Goal: Information Seeking & Learning: Learn about a topic

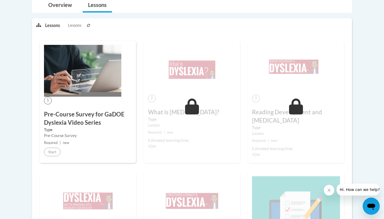
scroll to position [123, 0]
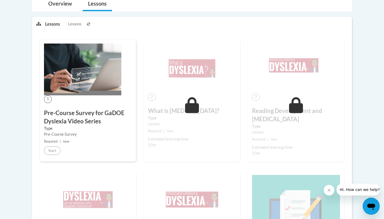
click at [78, 72] on img at bounding box center [82, 70] width 77 height 52
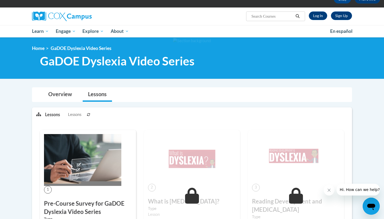
scroll to position [27, 0]
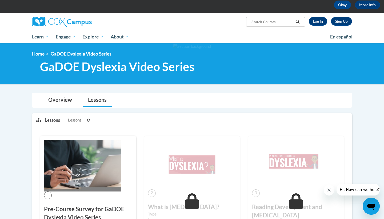
click at [97, 67] on span "GaDOE Dyslexia Video Series" at bounding box center [117, 67] width 155 height 14
click at [97, 98] on link "Lessons" at bounding box center [97, 100] width 29 height 14
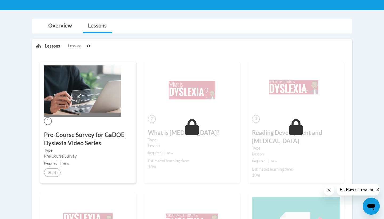
click at [85, 119] on div "1 Pre-Course Survey for GaDOE Dyslexia Video Series Type Pre-Course Survey Requ…" at bounding box center [88, 122] width 96 height 122
click at [44, 119] on span "1" at bounding box center [48, 121] width 8 height 8
click at [328, 192] on icon "Close message from company" at bounding box center [329, 190] width 4 height 4
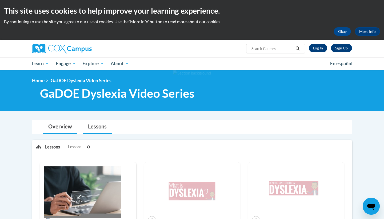
click at [58, 129] on link "Overview" at bounding box center [60, 127] width 34 height 14
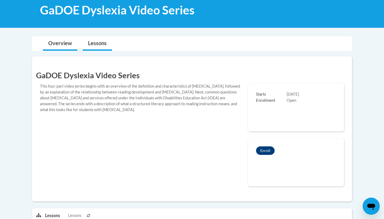
scroll to position [85, 0]
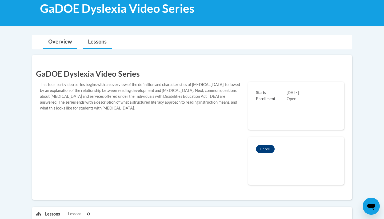
click at [97, 40] on link "Lessons" at bounding box center [97, 42] width 29 height 14
click at [70, 40] on link "Overview" at bounding box center [60, 42] width 34 height 14
click at [89, 42] on link "Lessons" at bounding box center [97, 42] width 29 height 14
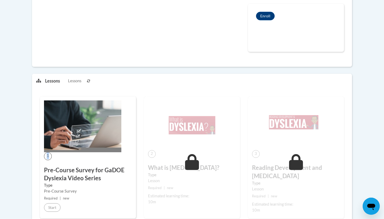
scroll to position [218, 0]
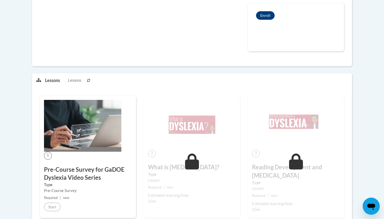
click at [60, 163] on div "1 Pre-Course Survey for GaDOE Dyslexia Video Series Type Pre-Course Survey Requ…" at bounding box center [88, 157] width 96 height 122
click at [50, 156] on span "1" at bounding box center [48, 156] width 8 height 8
click at [73, 145] on img at bounding box center [82, 126] width 77 height 52
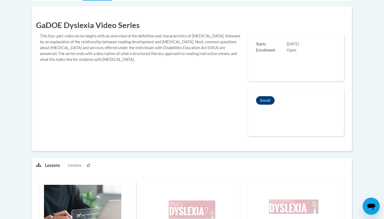
scroll to position [129, 0]
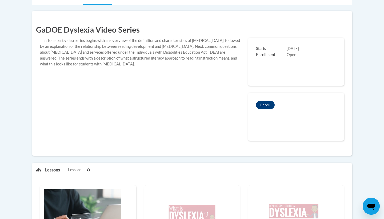
click at [267, 104] on button "Enroll" at bounding box center [265, 105] width 19 height 9
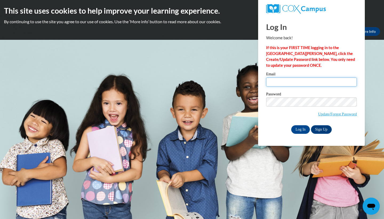
type input "harbinsona@mail.sacredheart.edu"
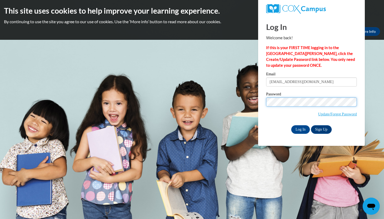
click at [300, 128] on input "Log In" at bounding box center [300, 129] width 19 height 9
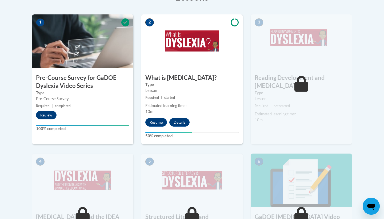
scroll to position [173, 0]
click at [152, 123] on button "Resume" at bounding box center [156, 122] width 22 height 9
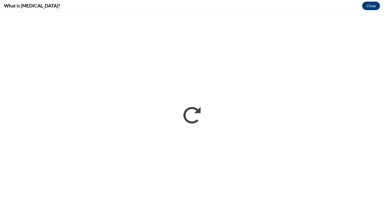
scroll to position [0, 0]
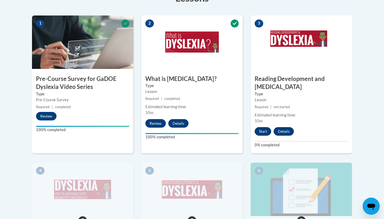
click at [266, 127] on button "Start" at bounding box center [263, 131] width 17 height 9
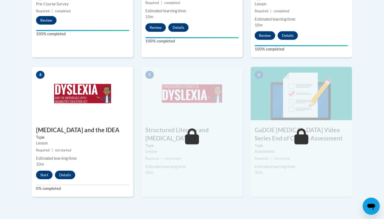
scroll to position [276, 0]
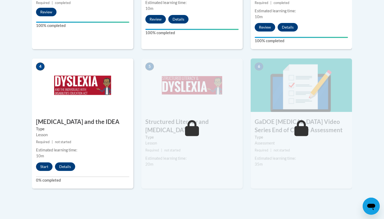
click at [38, 162] on button "Start" at bounding box center [44, 166] width 17 height 9
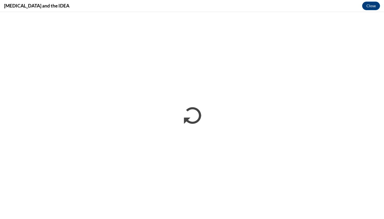
scroll to position [0, 0]
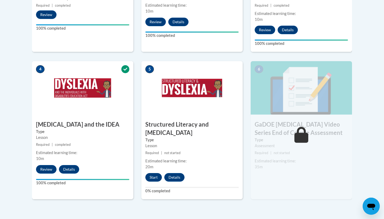
click at [158, 173] on button "Start" at bounding box center [153, 177] width 17 height 9
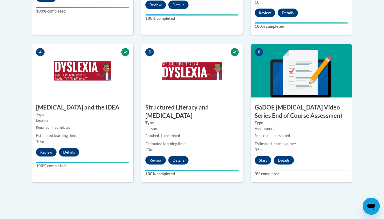
scroll to position [290, 0]
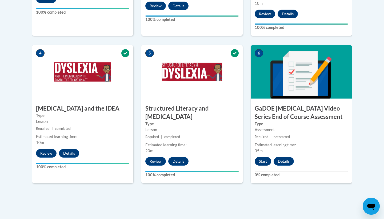
click at [261, 157] on button "Start" at bounding box center [263, 161] width 17 height 9
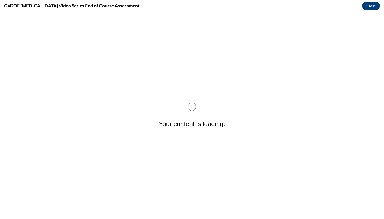
scroll to position [0, 0]
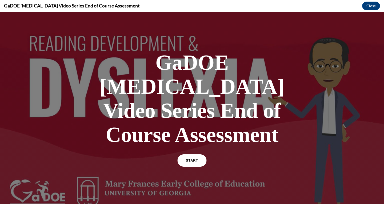
click at [196, 159] on span "START" at bounding box center [192, 161] width 12 height 4
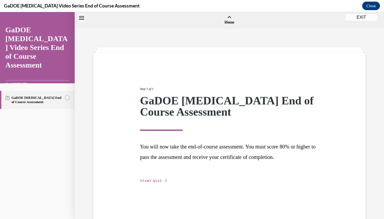
scroll to position [17, 0]
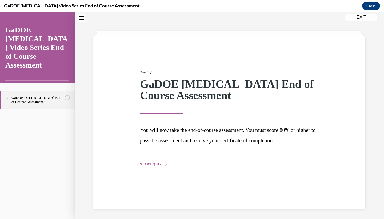
click at [158, 170] on div "Step 1 of 1 GaDOE Dyslexia End of Course Assessment You will now take the end-o…" at bounding box center [229, 122] width 272 height 172
click at [158, 163] on span "START QUIZ" at bounding box center [151, 164] width 22 height 4
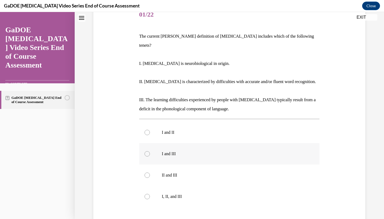
scroll to position [76, 0]
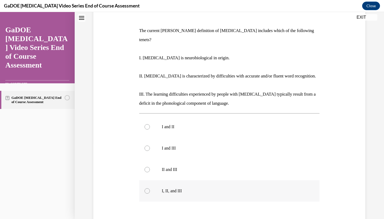
click at [182, 188] on label "I, II, and III" at bounding box center [229, 190] width 181 height 21
click at [150, 188] on input "I, II, and III" at bounding box center [147, 190] width 5 height 5
radio input "true"
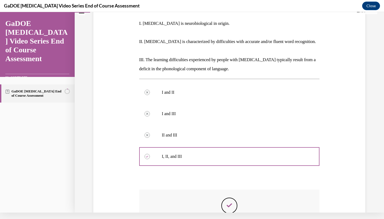
scroll to position [163, 0]
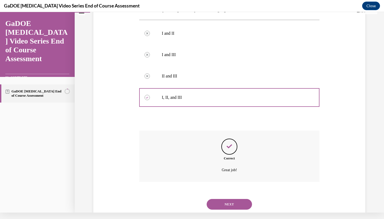
click at [225, 199] on button "NEXT" at bounding box center [229, 204] width 45 height 11
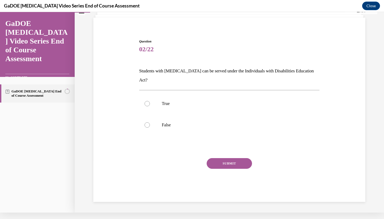
scroll to position [16, 0]
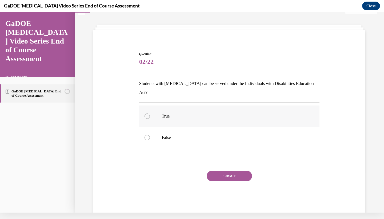
click at [173, 113] on p "True" at bounding box center [234, 115] width 145 height 5
click at [150, 113] on input "True" at bounding box center [147, 115] width 5 height 5
radio input "true"
click at [230, 171] on button "SUBMIT" at bounding box center [229, 176] width 45 height 11
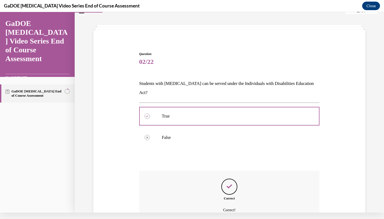
scroll to position [56, 0]
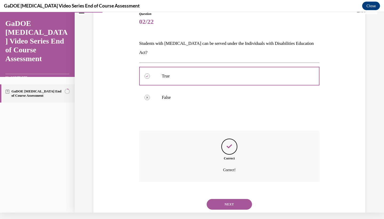
click at [231, 199] on button "NEXT" at bounding box center [229, 204] width 45 height 11
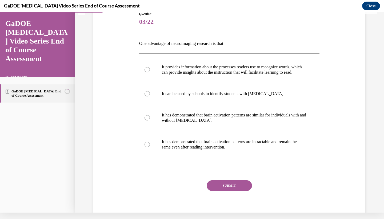
scroll to position [3, 0]
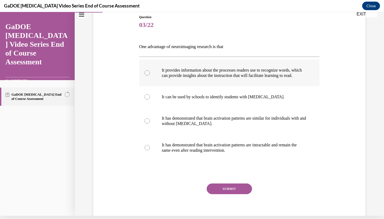
click at [196, 76] on p "It provides information about the processes readers use to recognize words, whi…" at bounding box center [234, 73] width 145 height 11
click at [150, 76] on input "It provides information about the processes readers use to recognize words, whi…" at bounding box center [147, 72] width 5 height 5
radio input "true"
click at [243, 191] on button "SUBMIT" at bounding box center [229, 188] width 45 height 11
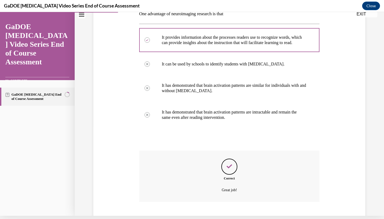
scroll to position [6, 0]
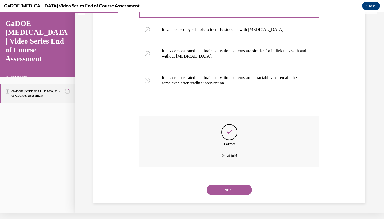
click at [240, 190] on button "NEXT" at bounding box center [229, 189] width 45 height 11
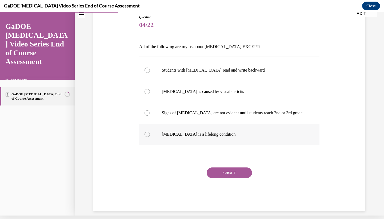
click at [178, 133] on p "Dyslexia is a lifelong condition" at bounding box center [234, 134] width 145 height 5
click at [150, 133] on input "Dyslexia is a lifelong condition" at bounding box center [147, 134] width 5 height 5
radio input "true"
click at [224, 172] on button "SUBMIT" at bounding box center [229, 172] width 45 height 11
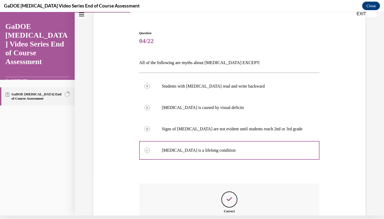
scroll to position [99, 0]
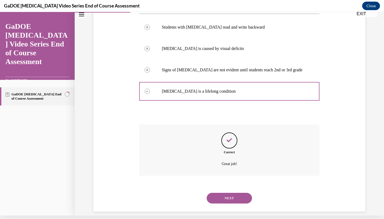
click at [245, 193] on button "NEXT" at bounding box center [229, 198] width 45 height 11
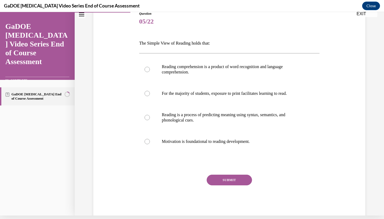
scroll to position [0, 0]
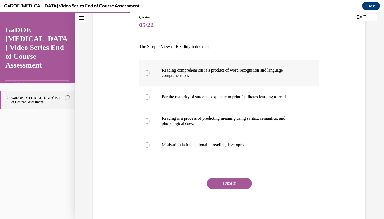
click at [207, 74] on p "Reading comprehension is a product of word recognition and language comprehensi…" at bounding box center [234, 73] width 145 height 11
click at [150, 74] on input "Reading comprehension is a product of word recognition and language comprehensi…" at bounding box center [147, 72] width 5 height 5
radio input "true"
click at [231, 184] on button "SUBMIT" at bounding box center [229, 183] width 45 height 11
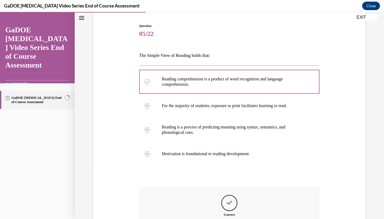
scroll to position [110, 0]
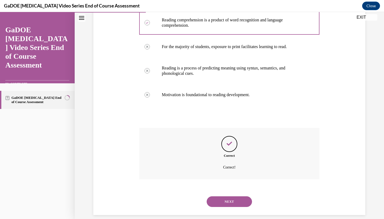
click at [233, 196] on button "NEXT" at bounding box center [229, 201] width 45 height 11
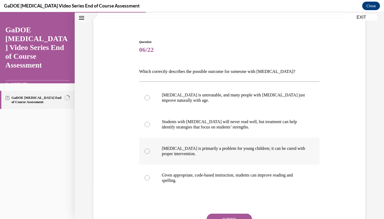
scroll to position [37, 0]
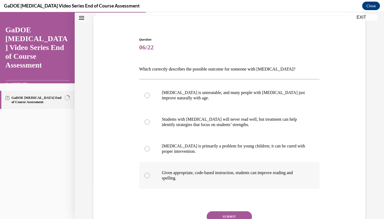
click at [231, 177] on p "Given appropriate, code-based instruction, students can improve reading and spe…" at bounding box center [234, 175] width 145 height 11
click at [150, 177] on input "Given appropriate, code-based instruction, students can improve reading and spe…" at bounding box center [147, 175] width 5 height 5
radio input "true"
click at [233, 216] on button "SUBMIT" at bounding box center [229, 216] width 45 height 11
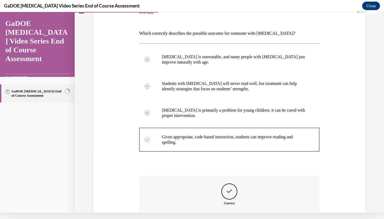
scroll to position [120, 0]
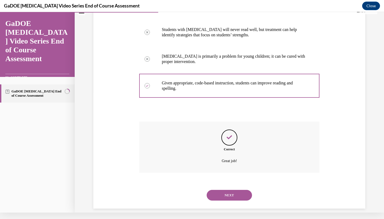
click at [233, 190] on button "NEXT" at bounding box center [229, 195] width 45 height 11
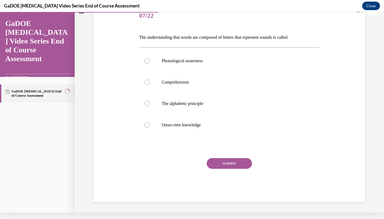
scroll to position [3, 0]
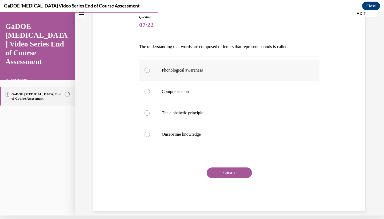
click at [205, 70] on p "Phonological awareness" at bounding box center [234, 70] width 145 height 5
click at [150, 70] on input "Phonological awareness" at bounding box center [147, 70] width 5 height 5
radio input "true"
click at [221, 109] on label "The alphabetic principle" at bounding box center [229, 112] width 181 height 21
click at [150, 110] on input "The alphabetic principle" at bounding box center [147, 112] width 5 height 5
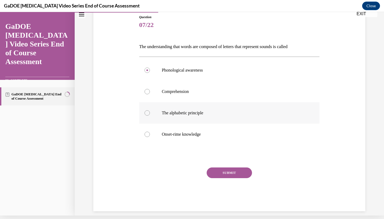
radio input "true"
click at [235, 174] on button "SUBMIT" at bounding box center [229, 172] width 45 height 11
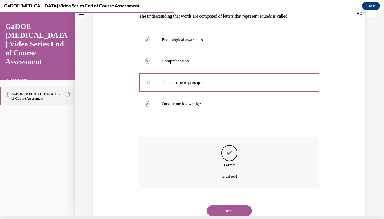
scroll to position [99, 0]
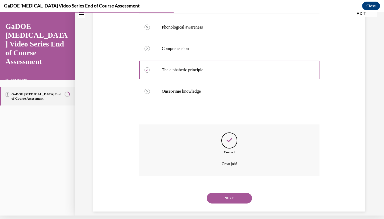
click at [234, 193] on button "NEXT" at bounding box center [229, 198] width 45 height 11
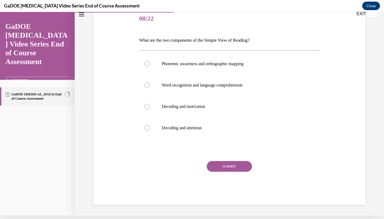
scroll to position [56, 0]
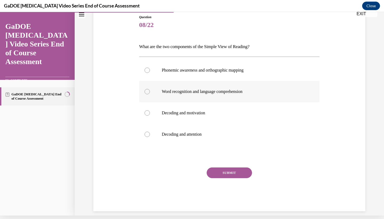
click at [191, 88] on label "Word recognition and language comprehension" at bounding box center [229, 91] width 181 height 21
click at [150, 89] on input "Word recognition and language comprehension" at bounding box center [147, 91] width 5 height 5
radio input "true"
click at [225, 168] on button "SUBMIT" at bounding box center [229, 172] width 45 height 11
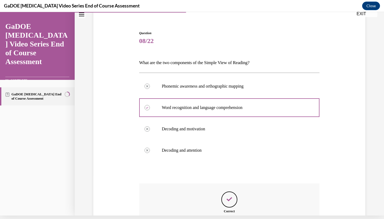
scroll to position [99, 0]
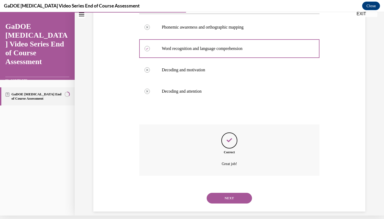
click at [224, 193] on button "NEXT" at bounding box center [229, 198] width 45 height 11
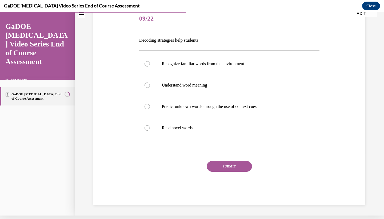
scroll to position [56, 0]
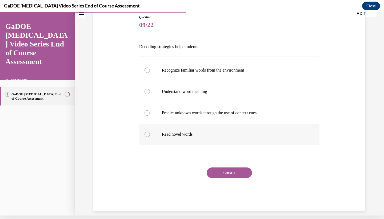
click at [189, 128] on label "Read novel words" at bounding box center [229, 134] width 181 height 21
click at [150, 132] on input "Read novel words" at bounding box center [147, 134] width 5 height 5
radio input "true"
click at [230, 176] on button "SUBMIT" at bounding box center [229, 172] width 45 height 11
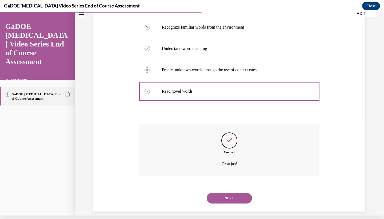
click at [227, 193] on button "NEXT" at bounding box center [229, 198] width 45 height 11
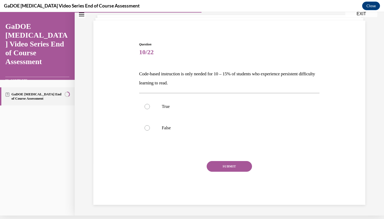
scroll to position [22, 0]
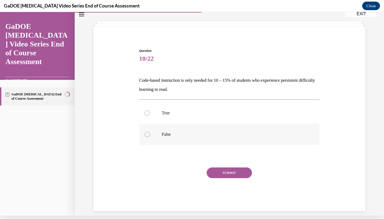
click at [212, 132] on p "False" at bounding box center [234, 134] width 145 height 5
click at [150, 132] on input "False" at bounding box center [147, 134] width 5 height 5
radio input "true"
click at [230, 171] on button "SUBMIT" at bounding box center [229, 172] width 45 height 11
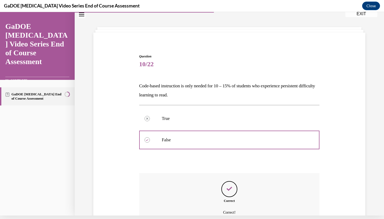
scroll to position [65, 0]
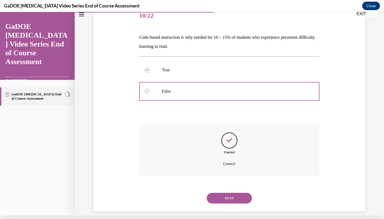
click at [230, 193] on button "NEXT" at bounding box center [229, 198] width 45 height 11
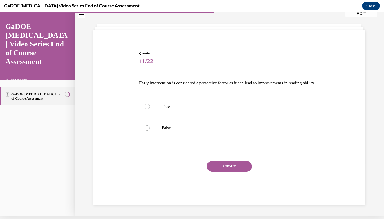
scroll to position [22, 0]
click at [190, 109] on p "True" at bounding box center [234, 106] width 145 height 5
click at [150, 109] on input "True" at bounding box center [147, 106] width 5 height 5
radio input "true"
click at [238, 171] on button "SUBMIT" at bounding box center [229, 166] width 45 height 11
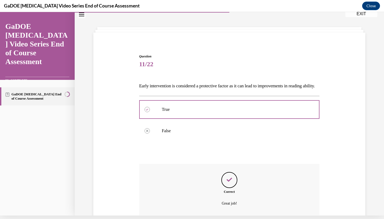
scroll to position [65, 0]
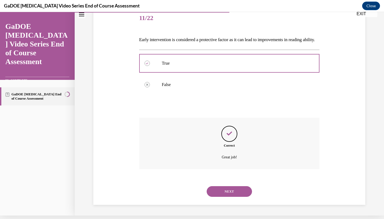
click at [212, 193] on button "NEXT" at bounding box center [229, 191] width 45 height 11
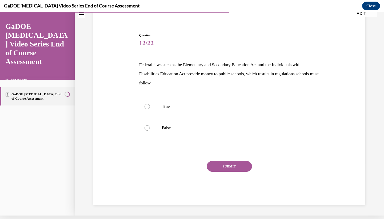
scroll to position [31, 0]
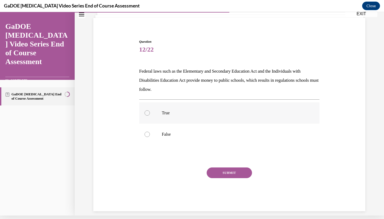
click at [182, 117] on label "True" at bounding box center [229, 112] width 181 height 21
click at [150, 116] on input "True" at bounding box center [147, 112] width 5 height 5
radio input "true"
click at [235, 174] on button "SUBMIT" at bounding box center [229, 172] width 45 height 11
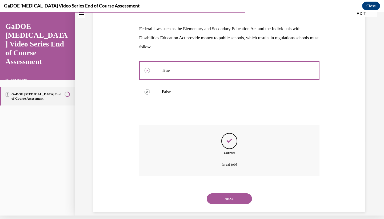
scroll to position [74, 0]
click at [235, 187] on div "NEXT" at bounding box center [229, 197] width 181 height 21
click at [235, 193] on button "NEXT" at bounding box center [229, 198] width 45 height 11
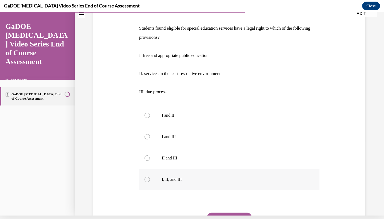
scroll to position [0, 0]
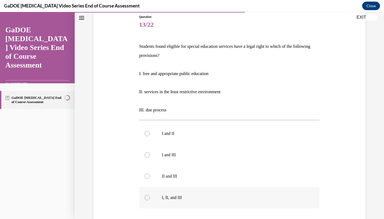
click at [178, 192] on label "I, II, and III" at bounding box center [229, 197] width 181 height 21
click at [150, 195] on input "I, II, and III" at bounding box center [147, 197] width 5 height 5
radio input "true"
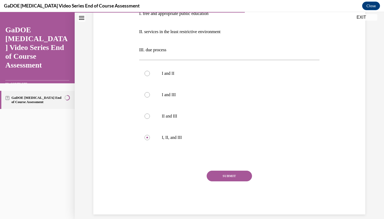
scroll to position [120, 0]
click at [223, 178] on button "SUBMIT" at bounding box center [229, 176] width 45 height 11
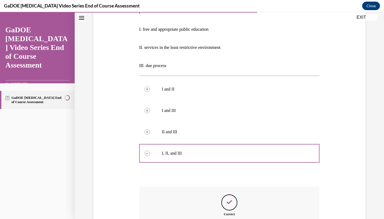
scroll to position [163, 0]
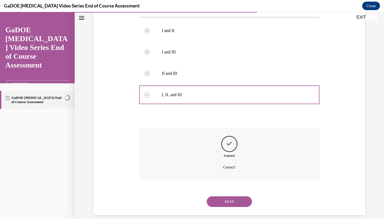
click at [223, 196] on button "NEXT" at bounding box center [229, 201] width 45 height 11
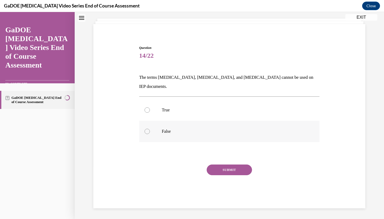
scroll to position [16, 0]
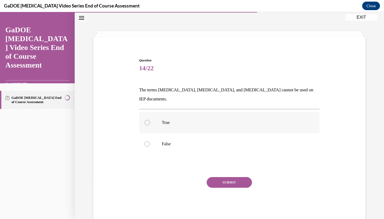
click at [168, 120] on p "True" at bounding box center [234, 122] width 145 height 5
click at [150, 120] on input "True" at bounding box center [147, 122] width 5 height 5
radio input "true"
click at [223, 177] on button "SUBMIT" at bounding box center [229, 182] width 45 height 11
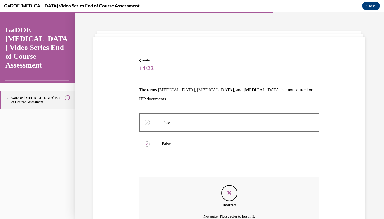
scroll to position [56, 0]
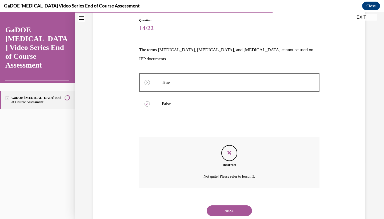
click at [230, 205] on button "NEXT" at bounding box center [229, 210] width 45 height 11
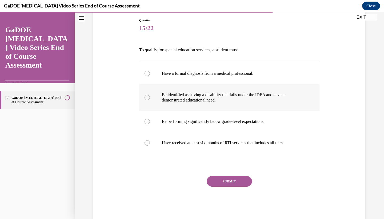
click at [214, 100] on p "Be identified as having a disability that falls under the IDEA and have a demon…" at bounding box center [234, 97] width 145 height 11
click at [150, 100] on input "Be identified as having a disability that falls under the IDEA and have a demon…" at bounding box center [147, 97] width 5 height 5
radio input "true"
click at [234, 181] on button "SUBMIT" at bounding box center [229, 181] width 45 height 11
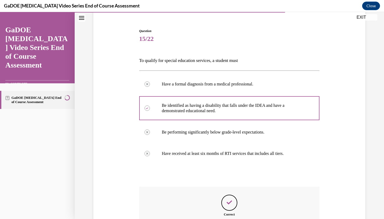
scroll to position [104, 0]
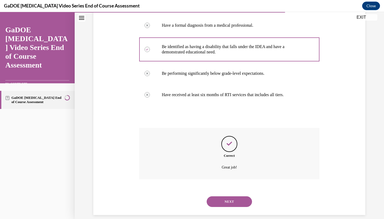
click at [238, 196] on button "NEXT" at bounding box center [229, 201] width 45 height 11
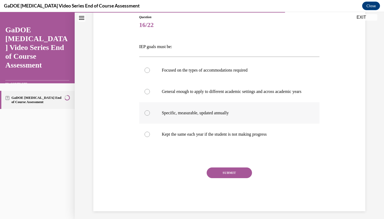
click at [196, 124] on label "Specific, measurable, updated annually" at bounding box center [229, 112] width 181 height 21
click at [150, 116] on input "Specific, measurable, updated annually" at bounding box center [147, 112] width 5 height 5
radio input "true"
click at [231, 178] on button "SUBMIT" at bounding box center [229, 172] width 45 height 11
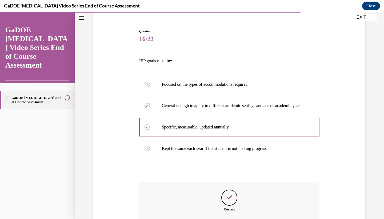
scroll to position [104, 0]
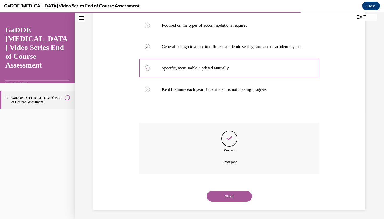
click at [235, 198] on button "NEXT" at bounding box center [229, 196] width 45 height 11
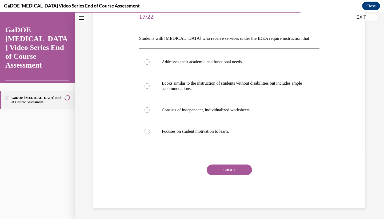
scroll to position [60, 0]
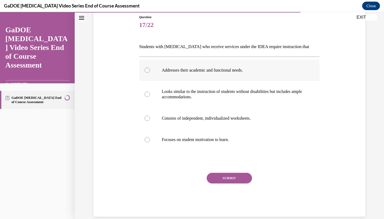
click at [183, 73] on label "Addresses their academic and functional needs." at bounding box center [229, 70] width 181 height 21
click at [150, 73] on input "Addresses their academic and functional needs." at bounding box center [147, 70] width 5 height 5
radio input "true"
click at [233, 179] on button "SUBMIT" at bounding box center [229, 178] width 45 height 11
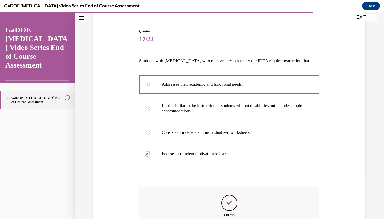
scroll to position [104, 0]
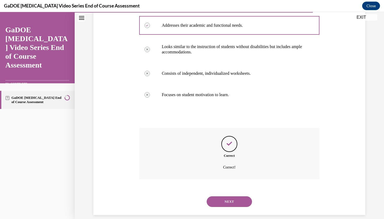
click at [235, 196] on button "NEXT" at bounding box center [229, 201] width 45 height 11
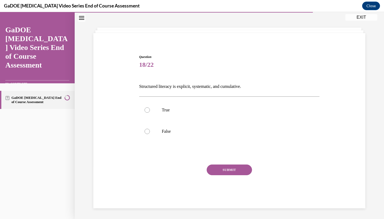
scroll to position [17, 0]
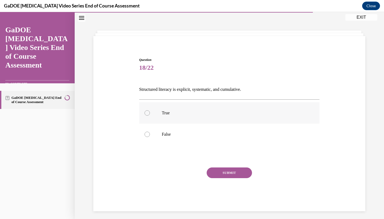
click at [186, 120] on label "True" at bounding box center [229, 112] width 181 height 21
click at [150, 116] on input "True" at bounding box center [147, 112] width 5 height 5
radio input "true"
click at [223, 172] on button "SUBMIT" at bounding box center [229, 172] width 45 height 11
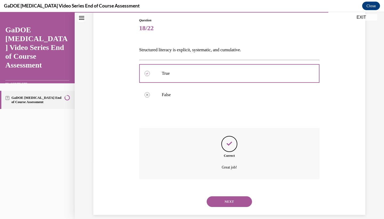
click at [232, 196] on button "NEXT" at bounding box center [229, 201] width 45 height 11
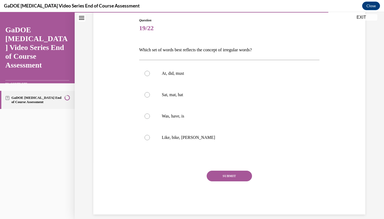
scroll to position [56, 0]
click at [188, 120] on label "Was, have, is" at bounding box center [229, 116] width 181 height 21
click at [150, 119] on input "Was, have, is" at bounding box center [147, 116] width 5 height 5
radio input "true"
click at [241, 179] on button "SUBMIT" at bounding box center [229, 176] width 45 height 11
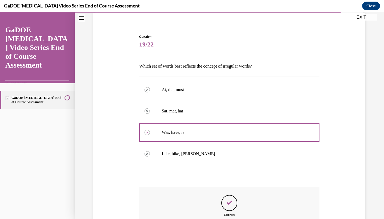
scroll to position [99, 0]
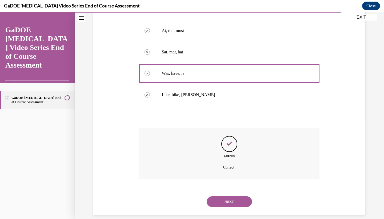
click at [236, 196] on button "NEXT" at bounding box center [229, 201] width 45 height 11
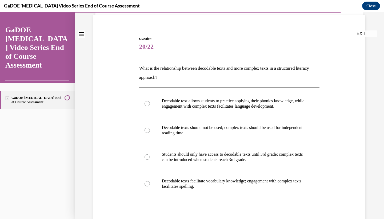
scroll to position [41, 0]
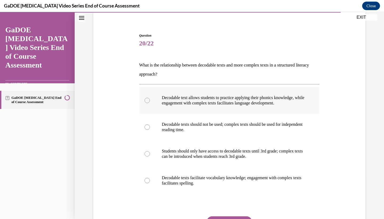
click at [214, 106] on label "Decodable text allows students to practice applying their phonics knowledge, wh…" at bounding box center [229, 100] width 181 height 27
click at [150, 103] on input "Decodable text allows students to practice applying their phonics knowledge, wh…" at bounding box center [147, 100] width 5 height 5
radio input "true"
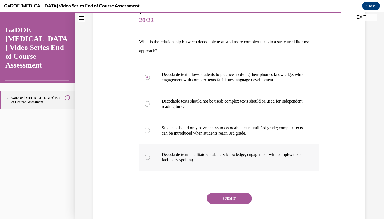
scroll to position [66, 0]
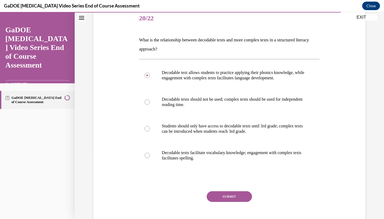
click at [233, 198] on button "SUBMIT" at bounding box center [229, 196] width 45 height 11
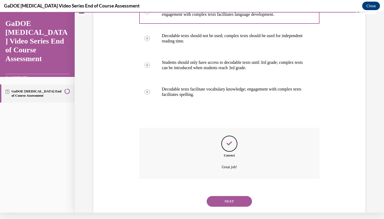
scroll to position [129, 0]
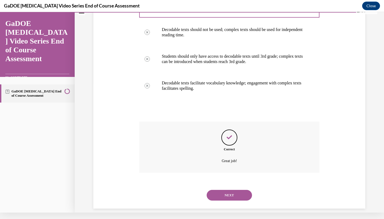
click at [230, 190] on button "NEXT" at bounding box center [229, 195] width 45 height 11
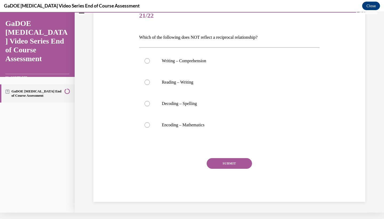
scroll to position [3, 0]
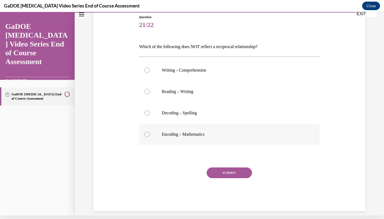
click at [196, 137] on label "Encoding – Mathematics" at bounding box center [229, 134] width 181 height 21
click at [150, 137] on input "Encoding – Mathematics" at bounding box center [147, 134] width 5 height 5
radio input "true"
click at [228, 171] on button "SUBMIT" at bounding box center [229, 172] width 45 height 11
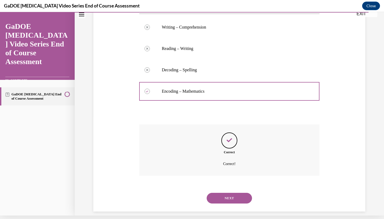
click at [235, 193] on button "NEXT" at bounding box center [229, 198] width 45 height 11
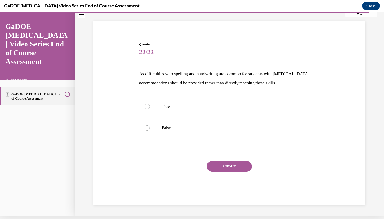
scroll to position [22, 0]
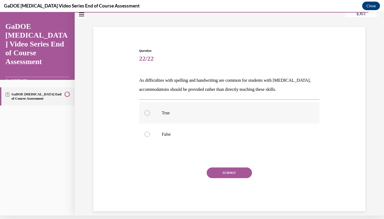
click at [189, 115] on p "True" at bounding box center [234, 112] width 145 height 5
click at [150, 115] on input "True" at bounding box center [147, 112] width 5 height 5
radio input "true"
click at [228, 174] on button "SUBMIT" at bounding box center [229, 172] width 45 height 11
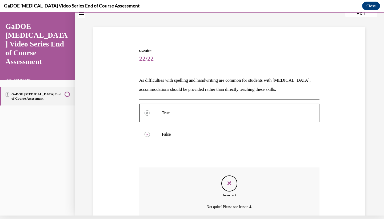
scroll to position [6, 0]
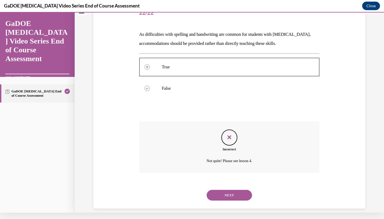
click at [230, 190] on button "NEXT" at bounding box center [229, 195] width 45 height 11
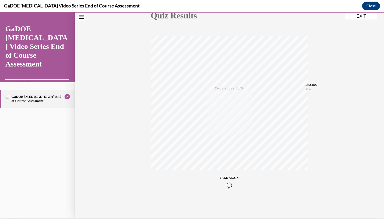
scroll to position [67, 0]
click at [359, 18] on button "EXIT" at bounding box center [362, 16] width 32 height 6
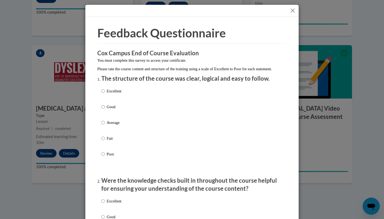
click at [112, 109] on p "Good" at bounding box center [114, 107] width 15 height 6
click at [105, 109] on input "Good" at bounding box center [102, 107] width 3 height 6
radio input "true"
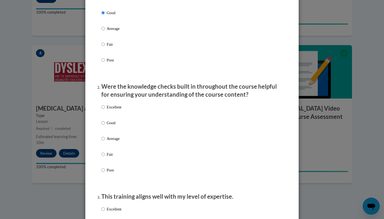
scroll to position [136, 0]
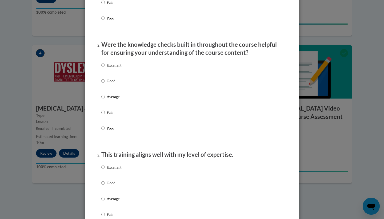
click at [102, 84] on input "Good" at bounding box center [102, 81] width 3 height 6
radio input "true"
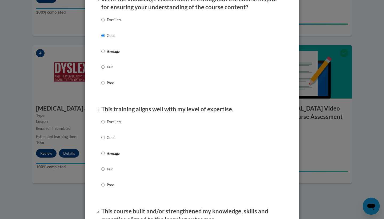
scroll to position [182, 0]
click at [108, 140] on p "Good" at bounding box center [114, 137] width 15 height 6
click at [105, 140] on input "Good" at bounding box center [102, 137] width 3 height 6
radio input "true"
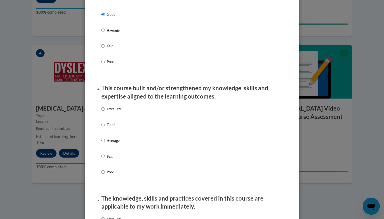
scroll to position [305, 0]
click at [111, 127] on p "Good" at bounding box center [114, 124] width 15 height 6
click at [105, 127] on input "Good" at bounding box center [102, 124] width 3 height 6
radio input "true"
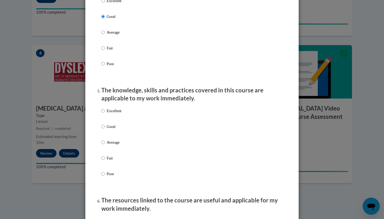
scroll to position [421, 0]
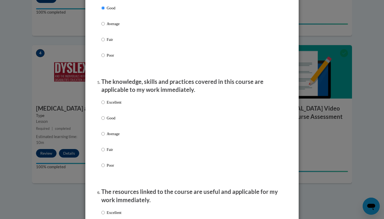
click at [105, 120] on label "Good" at bounding box center [111, 122] width 20 height 14
click at [105, 120] on input "Good" at bounding box center [102, 118] width 3 height 6
radio input "true"
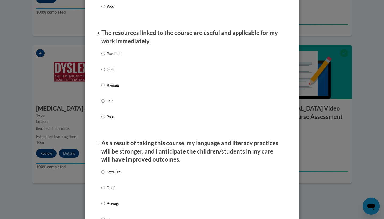
scroll to position [578, 0]
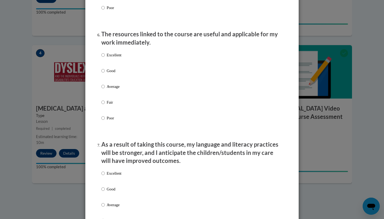
click at [111, 77] on label "Good" at bounding box center [111, 75] width 20 height 14
click at [105, 74] on input "Good" at bounding box center [102, 71] width 3 height 6
radio input "true"
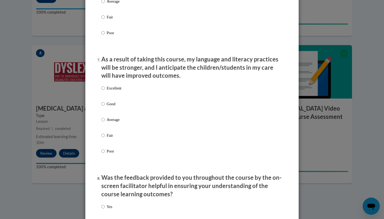
scroll to position [665, 0]
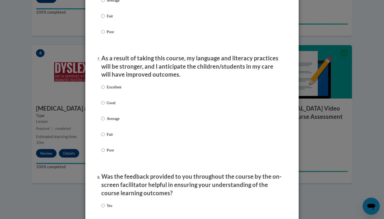
click at [111, 100] on div "Excellent Good Average Fair Poor" at bounding box center [111, 122] width 20 height 83
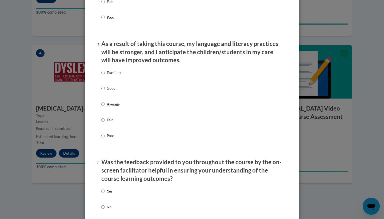
scroll to position [681, 0]
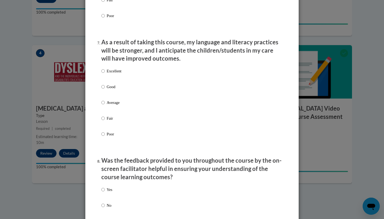
click at [105, 82] on label "Excellent" at bounding box center [111, 75] width 20 height 14
click at [105, 74] on input "Excellent" at bounding box center [102, 71] width 3 height 6
radio input "true"
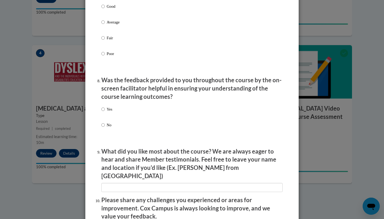
scroll to position [794, 0]
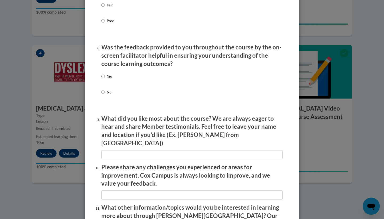
click at [106, 81] on label "Yes" at bounding box center [106, 80] width 11 height 14
click at [105, 79] on input "Yes" at bounding box center [102, 76] width 3 height 6
radio input "true"
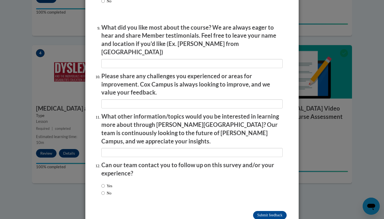
scroll to position [884, 0]
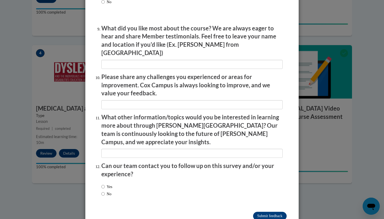
click at [260, 212] on input "Submit feedback" at bounding box center [270, 216] width 34 height 9
